Goal: Information Seeking & Learning: Understand process/instructions

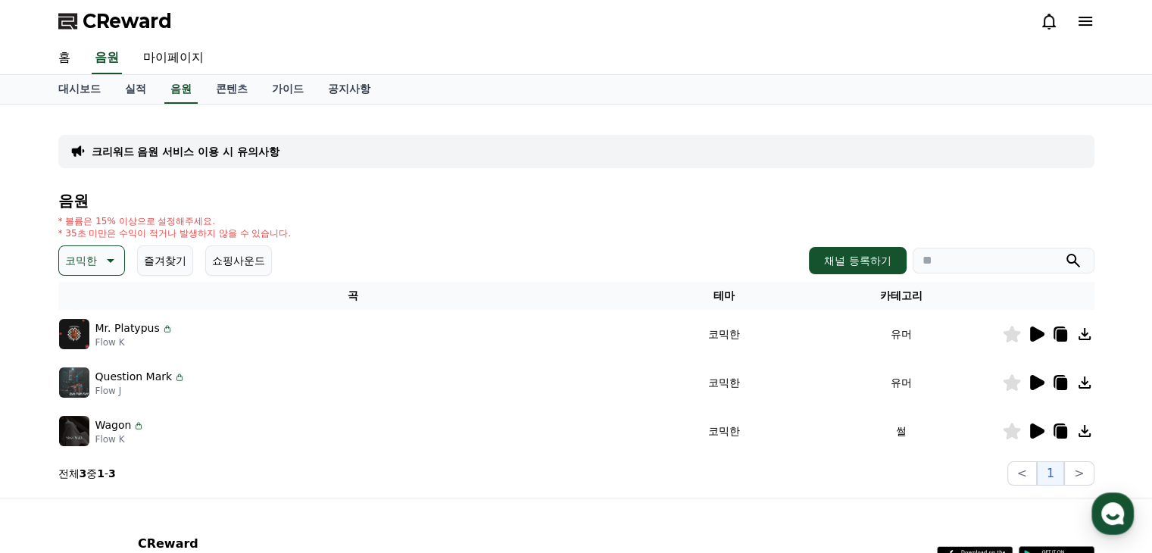
click at [1034, 440] on td at bounding box center [1048, 431] width 92 height 48
click at [1034, 435] on icon at bounding box center [1037, 430] width 14 height 15
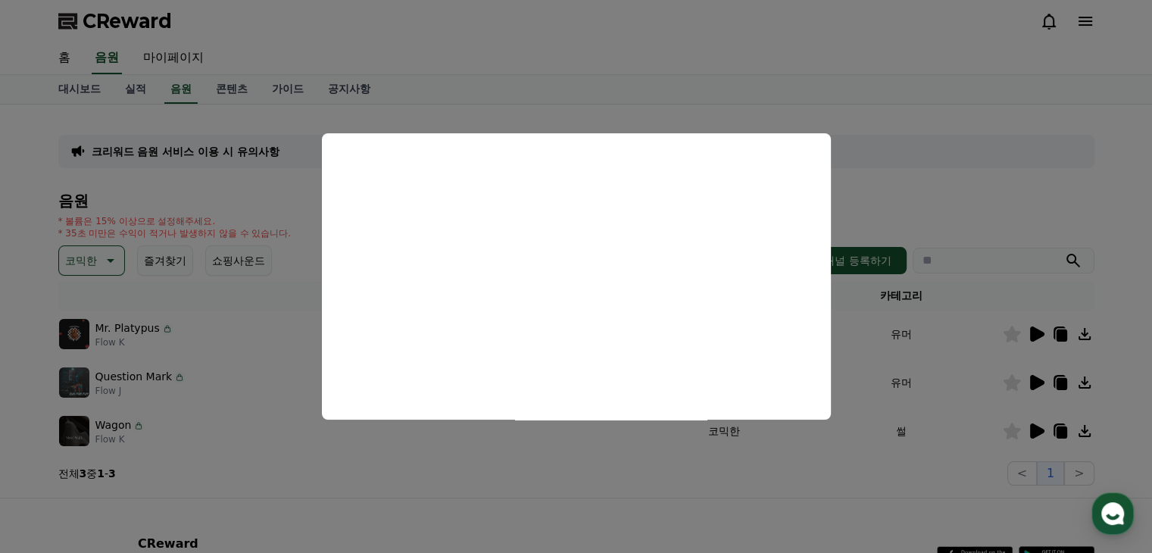
click at [501, 85] on button "close modal" at bounding box center [576, 276] width 1152 height 553
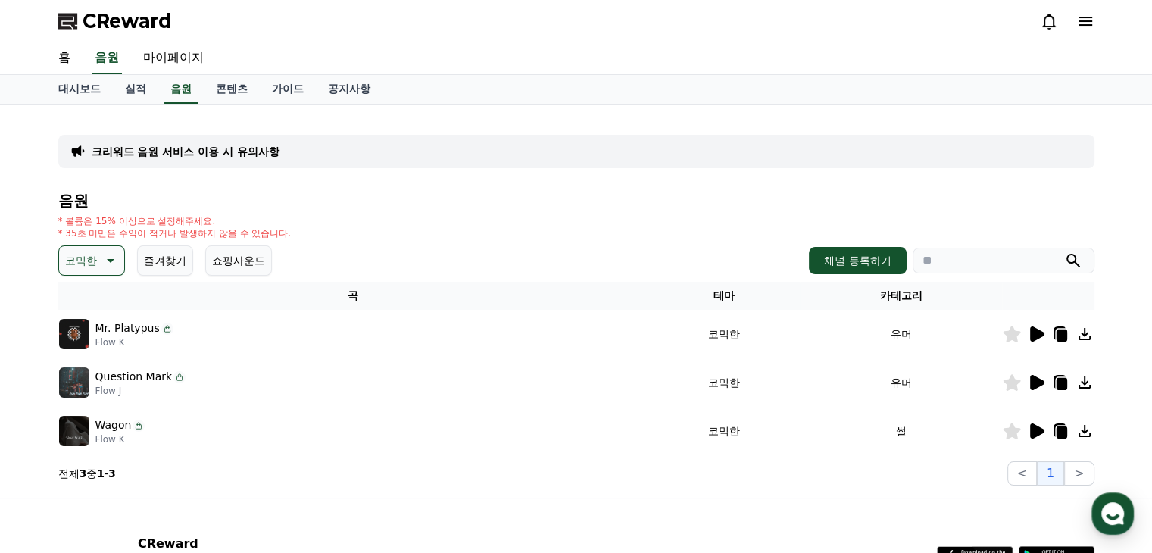
click at [1041, 383] on icon at bounding box center [1037, 382] width 14 height 15
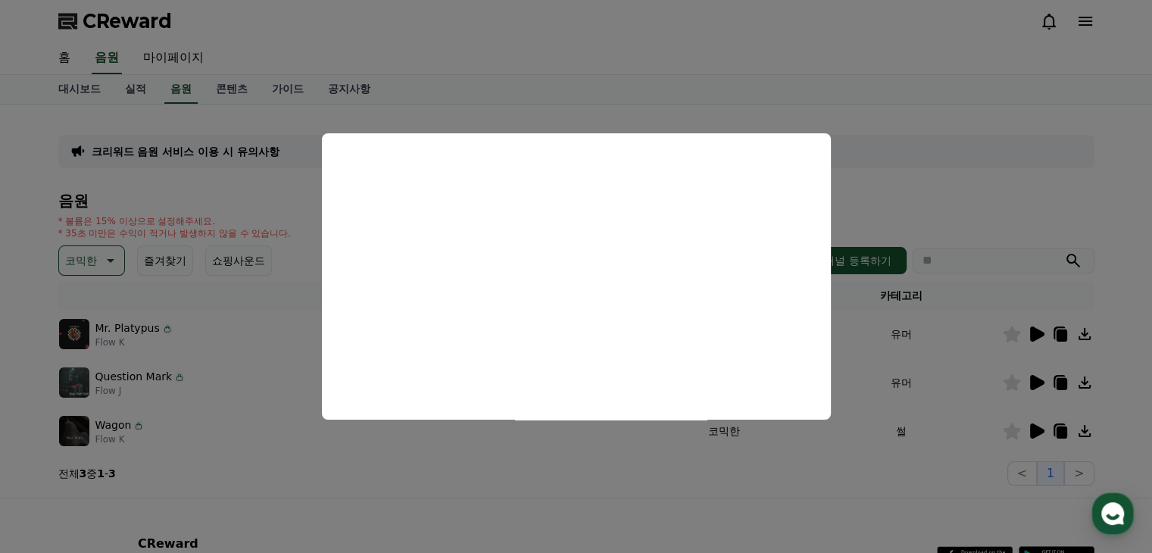
click at [968, 63] on button "close modal" at bounding box center [576, 276] width 1152 height 553
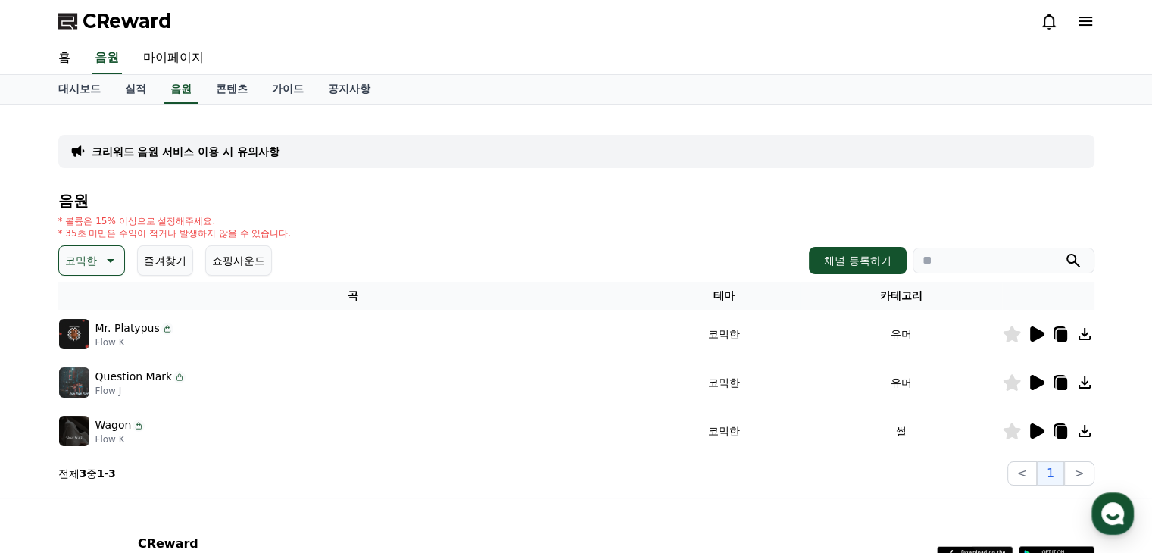
click at [94, 258] on p "코믹한" at bounding box center [81, 260] width 32 height 21
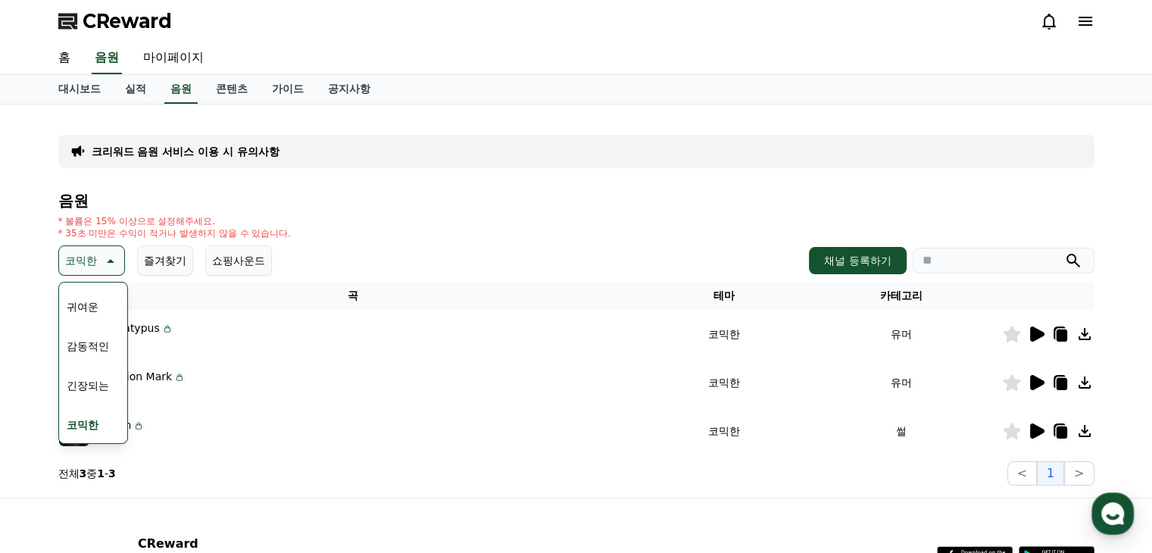
scroll to position [133, 0]
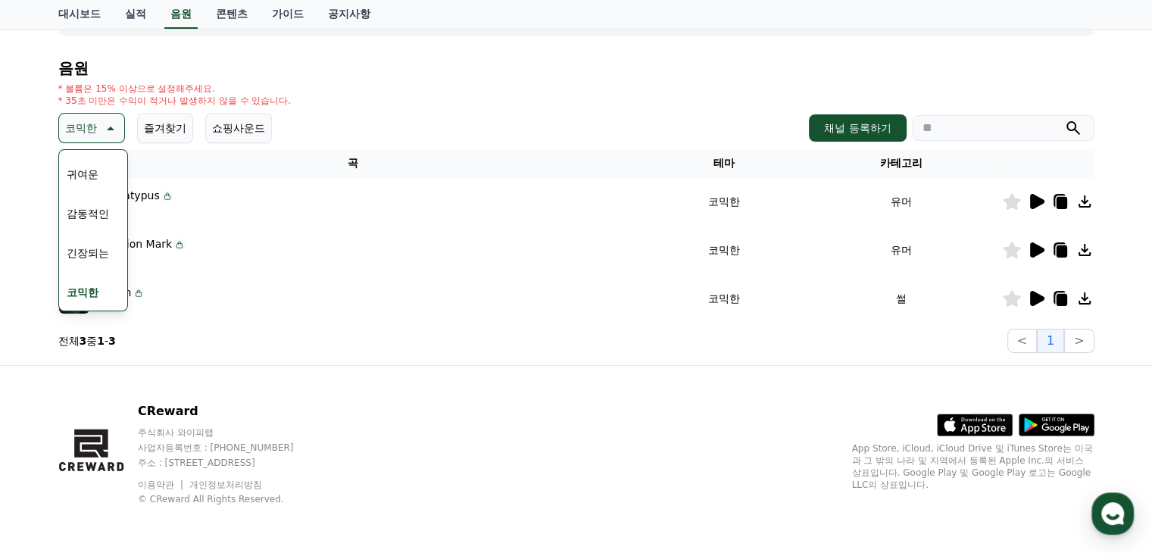
click at [323, 427] on p "주식회사 와이피랩" at bounding box center [230, 433] width 185 height 12
click at [867, 73] on h4 "음원" at bounding box center [576, 68] width 1036 height 17
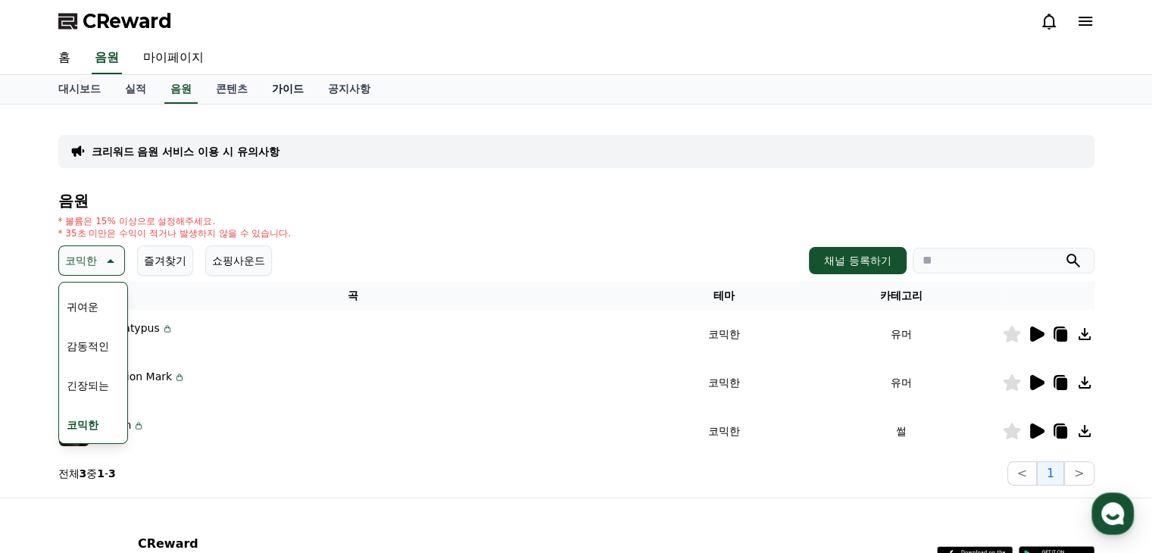
click at [289, 90] on link "가이드" at bounding box center [288, 89] width 56 height 29
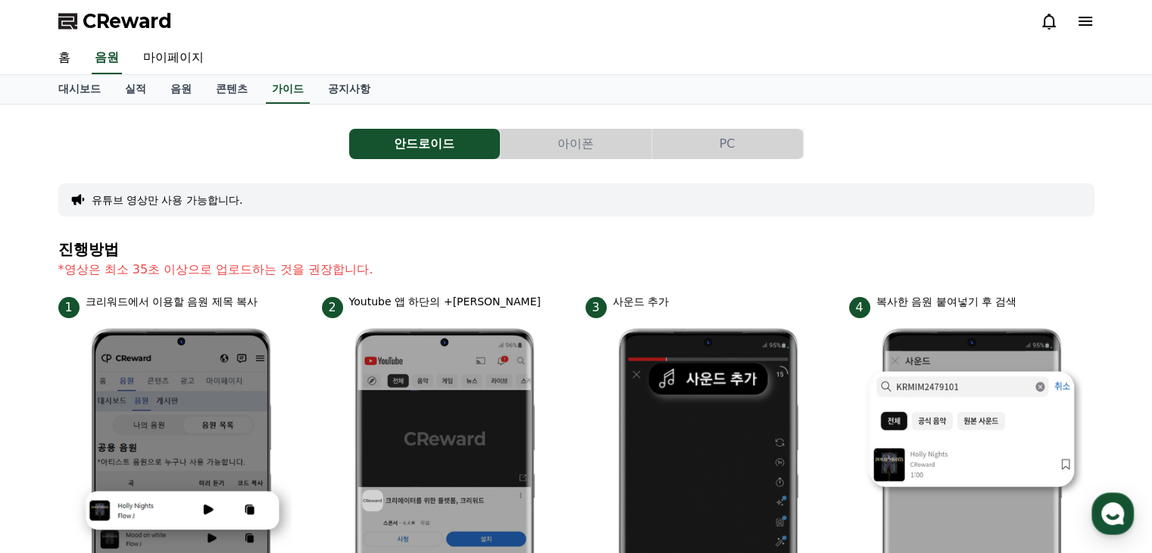
click at [591, 145] on button "아이폰" at bounding box center [576, 144] width 151 height 30
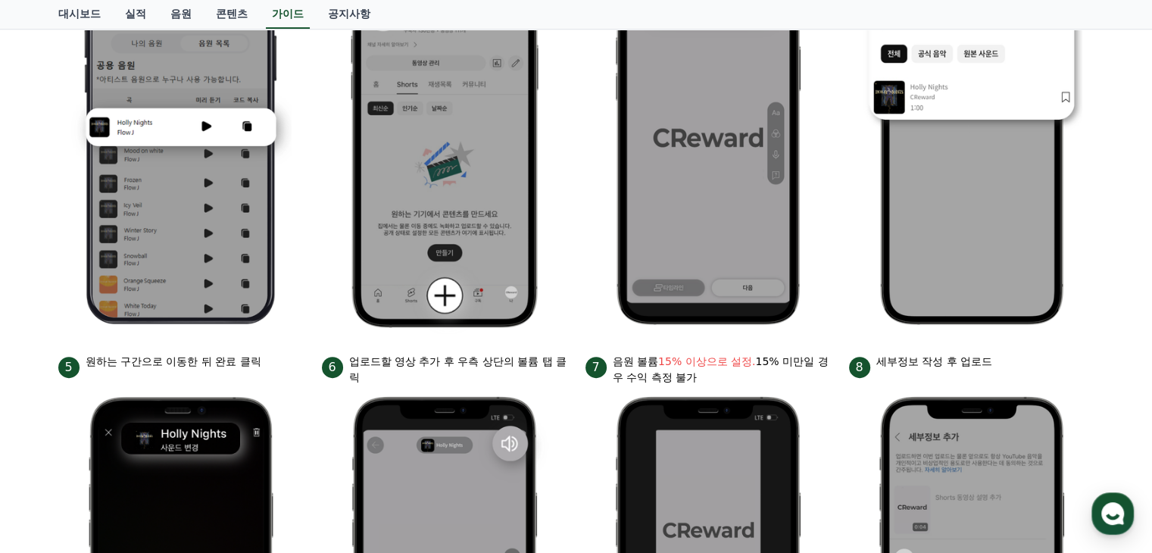
scroll to position [227, 0]
